Goal: Task Accomplishment & Management: Manage account settings

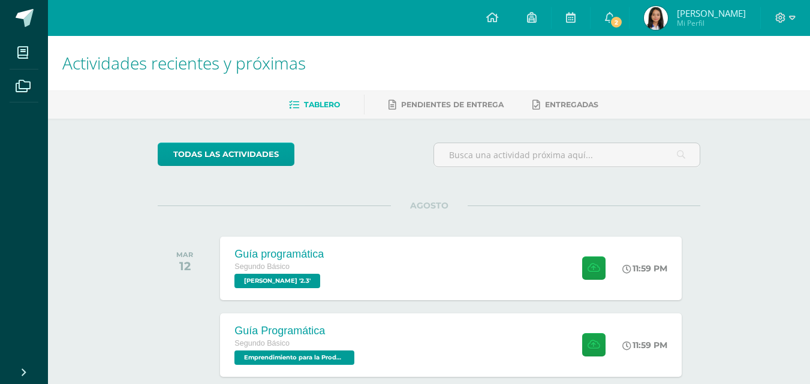
click at [652, 29] on img at bounding box center [656, 18] width 24 height 24
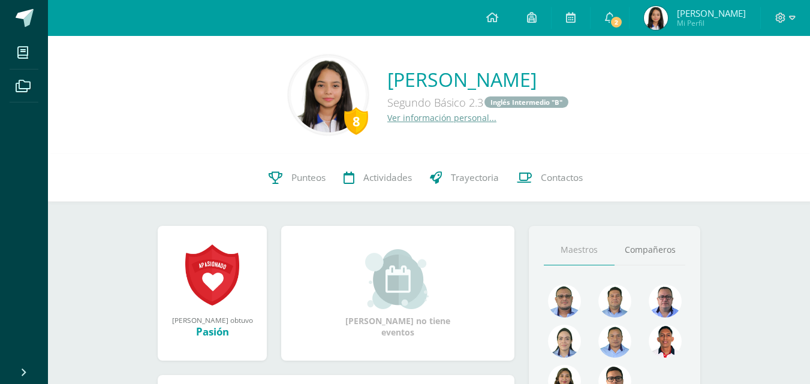
click at [767, 17] on div at bounding box center [785, 18] width 49 height 36
click at [782, 16] on icon at bounding box center [781, 18] width 10 height 10
click at [750, 86] on span "Cerrar sesión" at bounding box center [754, 81] width 54 height 11
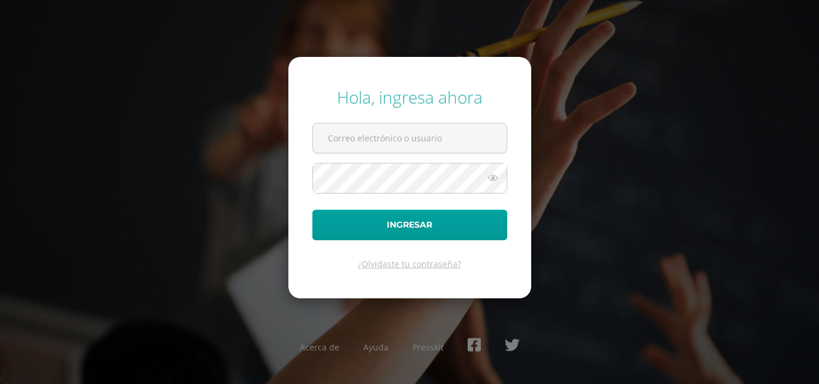
type input "[EMAIL_ADDRESS][DOMAIN_NAME]"
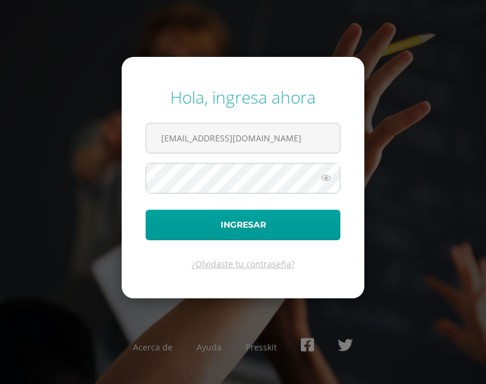
click at [331, 180] on icon at bounding box center [326, 178] width 16 height 14
click at [331, 180] on icon at bounding box center [325, 178] width 17 height 14
click at [331, 180] on icon at bounding box center [326, 178] width 16 height 14
click at [331, 180] on icon at bounding box center [325, 178] width 17 height 14
drag, startPoint x: 331, startPoint y: 180, endPoint x: 764, endPoint y: 7, distance: 466.8
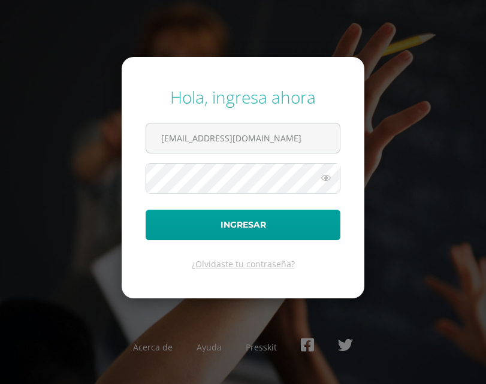
click at [486, 7] on html "Sesión cerrada con éxito Sesión cerrada con éxito Hola, ingresa ahora 24083@las…" at bounding box center [243, 192] width 486 height 384
